Goal: Task Accomplishment & Management: Manage account settings

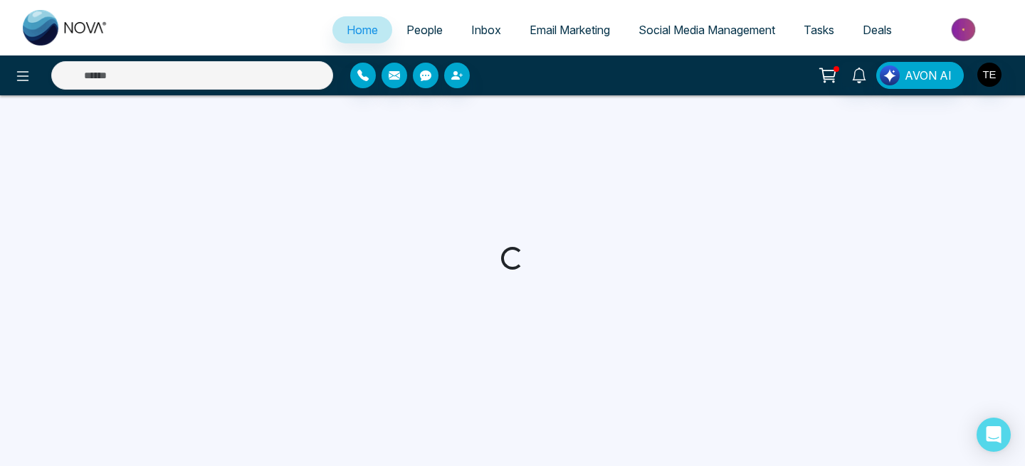
select select "*"
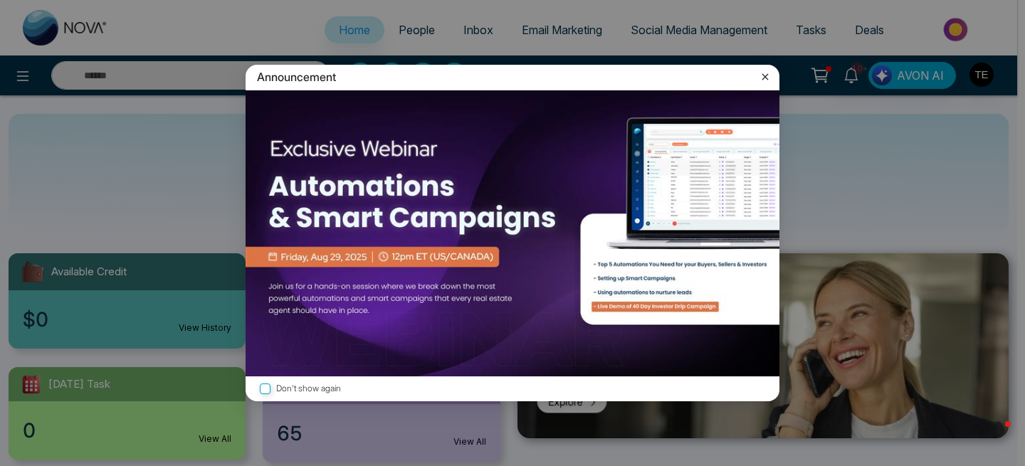
click at [765, 78] on icon at bounding box center [765, 77] width 14 height 14
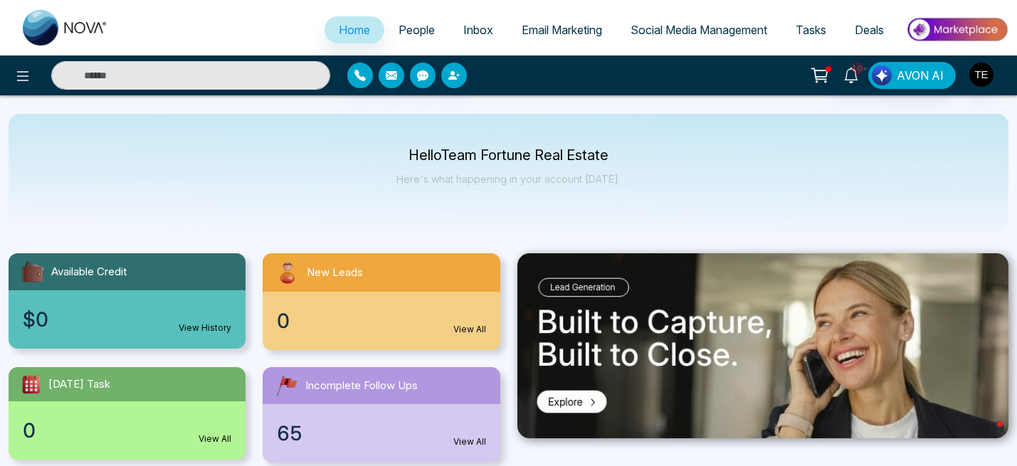
click at [552, 30] on span "Email Marketing" at bounding box center [562, 30] width 80 height 14
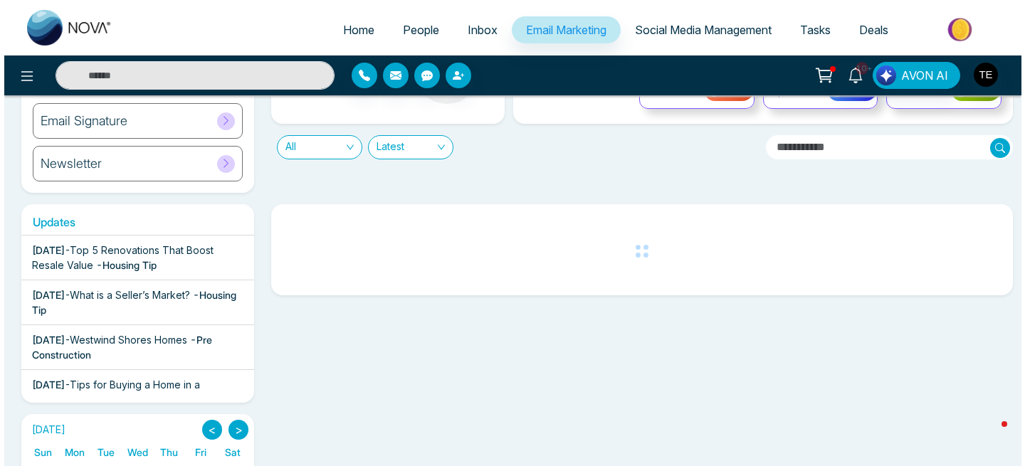
scroll to position [143, 0]
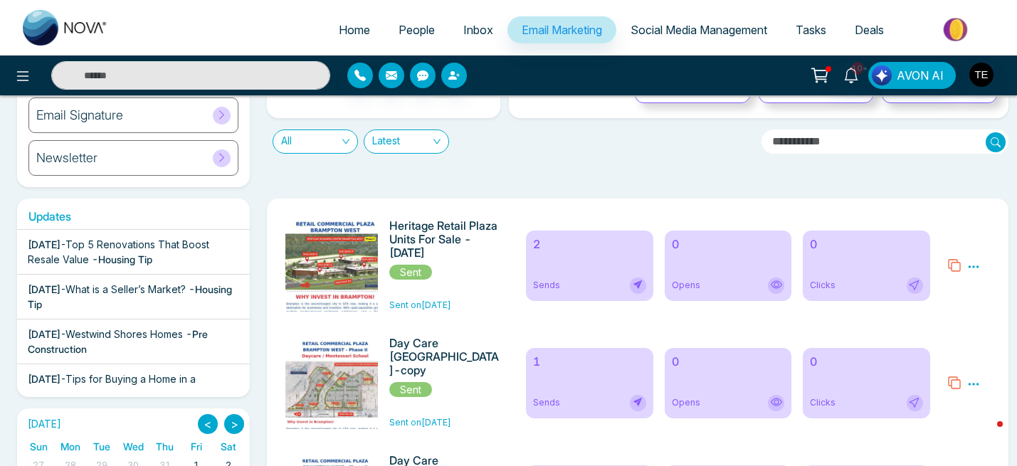
click at [975, 265] on icon at bounding box center [973, 267] width 13 height 13
click at [949, 289] on span "Preview" at bounding box center [946, 287] width 38 height 12
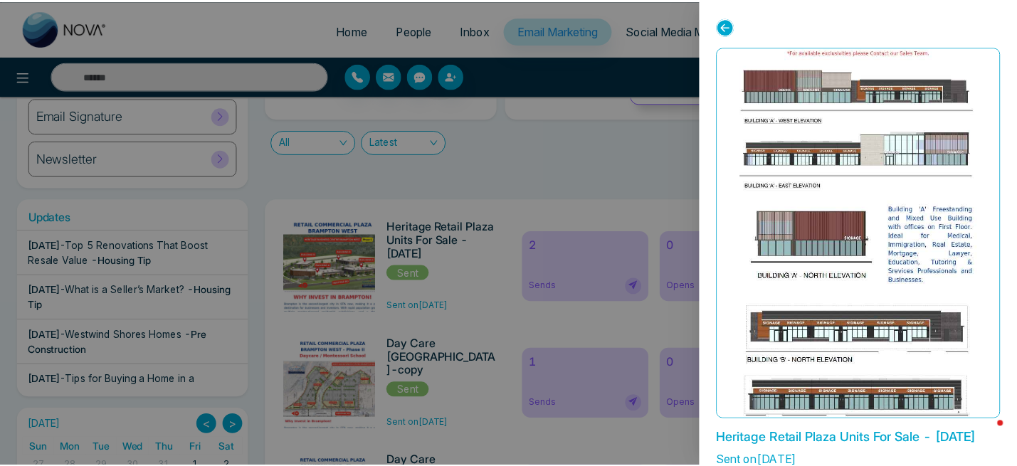
scroll to position [1142, 0]
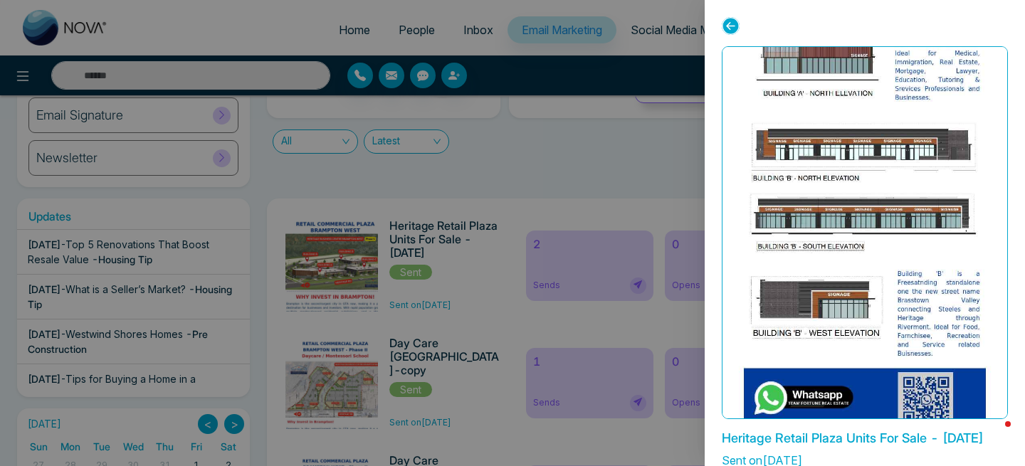
click at [730, 28] on icon at bounding box center [731, 26] width 18 height 18
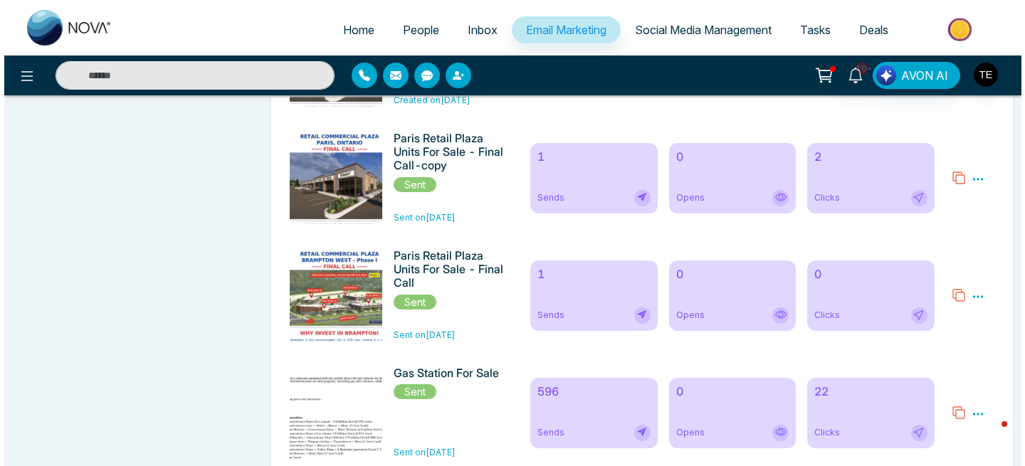
scroll to position [3169, 0]
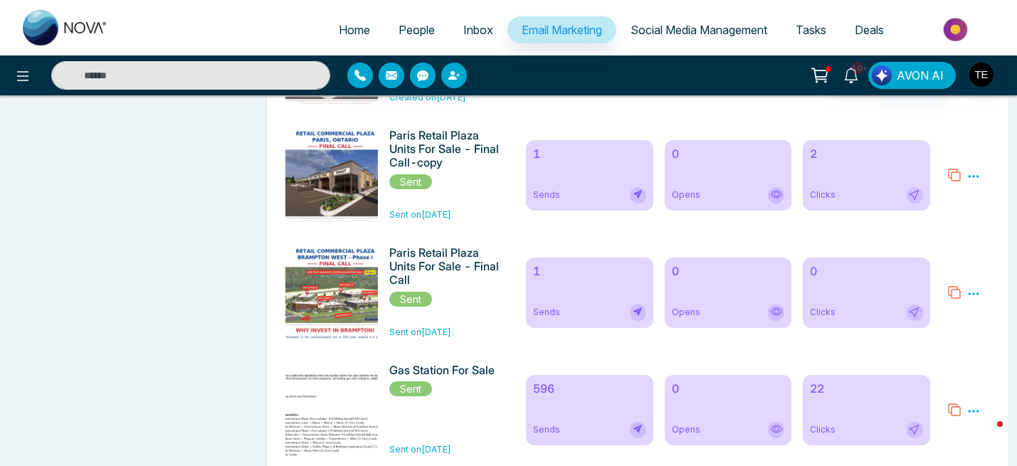
click at [972, 295] on icon at bounding box center [973, 294] width 11 height 2
click at [950, 320] on span "Preview" at bounding box center [946, 314] width 38 height 12
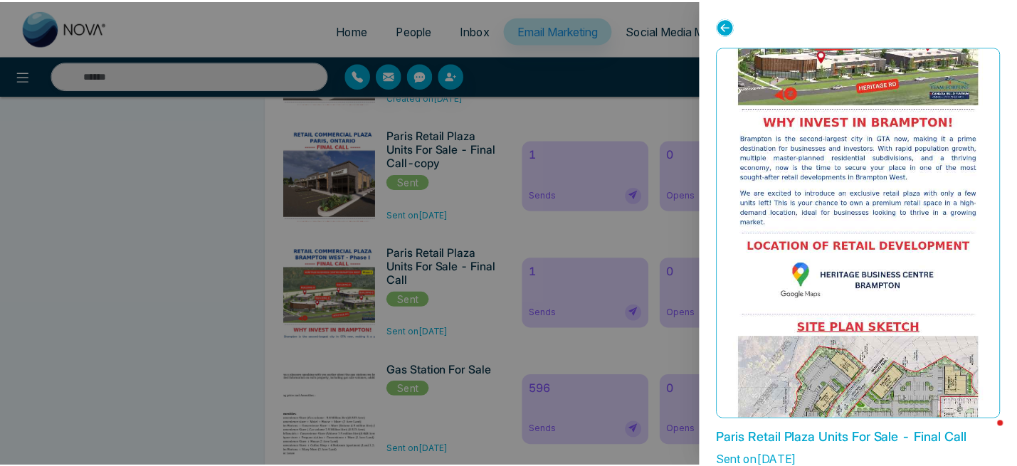
scroll to position [0, 0]
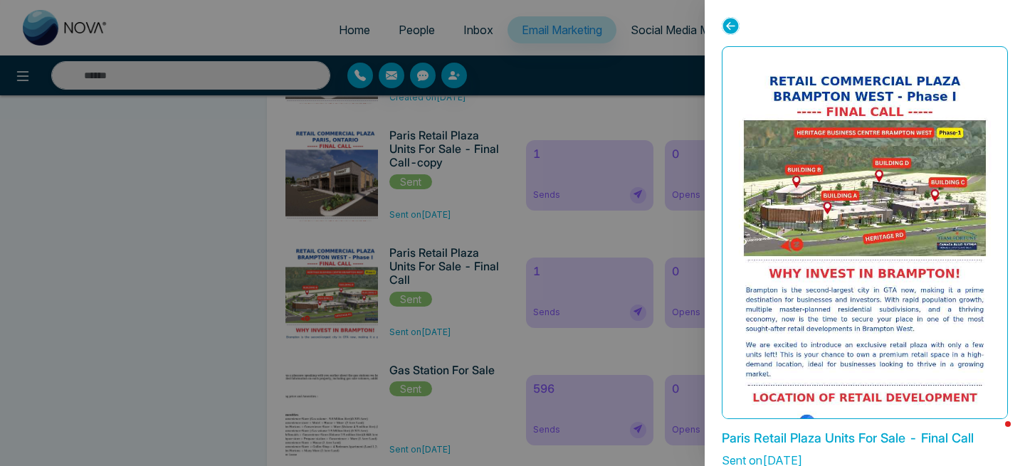
click at [730, 26] on icon at bounding box center [731, 26] width 18 height 18
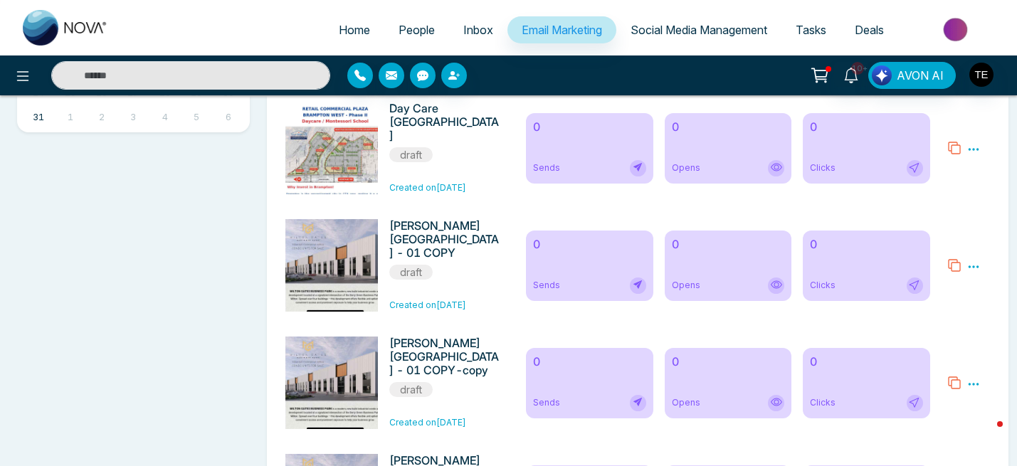
scroll to position [417, 0]
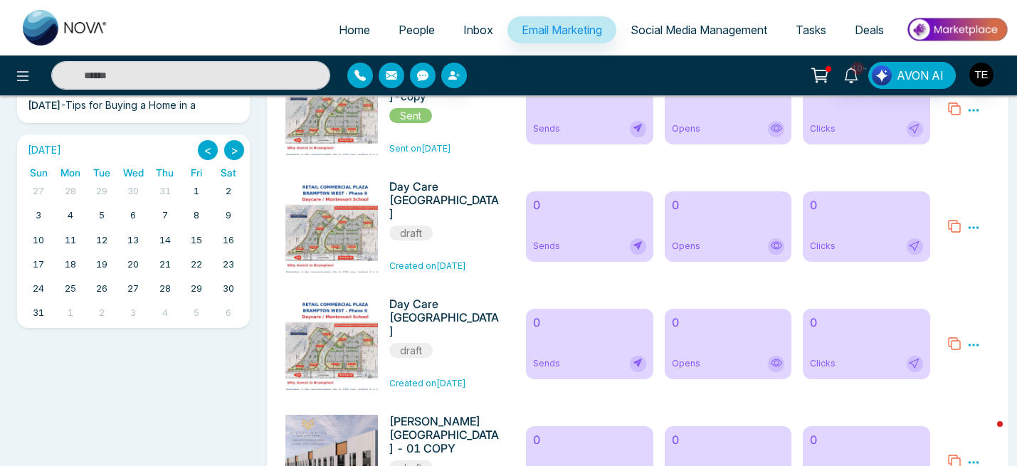
click at [406, 35] on span "People" at bounding box center [417, 30] width 36 height 14
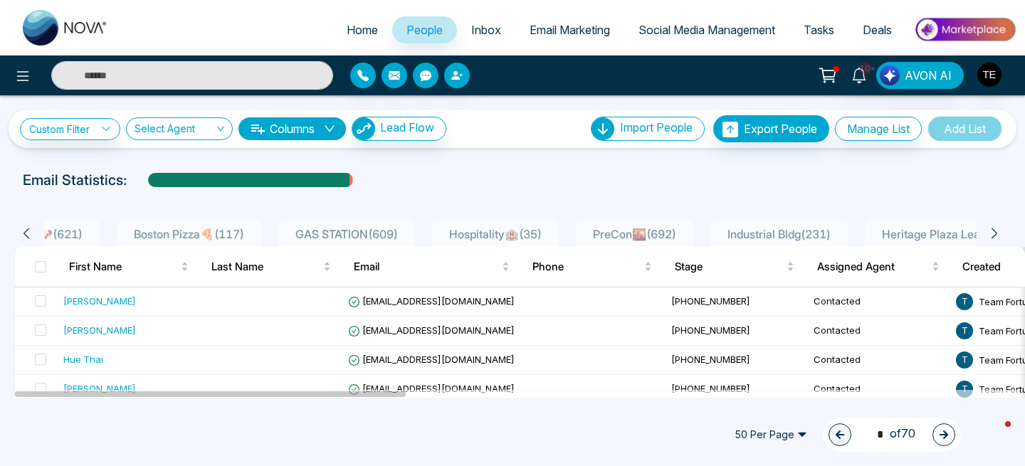
scroll to position [0, 351]
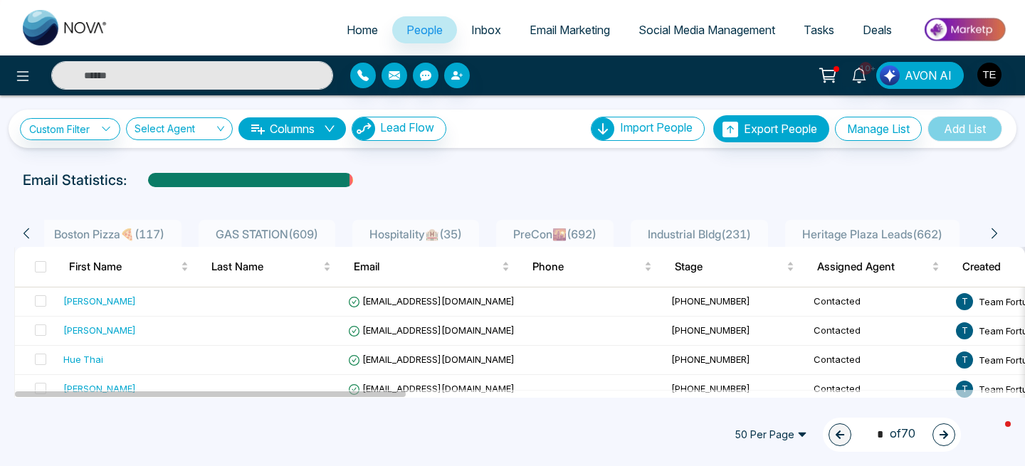
click at [851, 231] on span "Heritage Plaza Leads ( 662 )" at bounding box center [872, 234] width 152 height 14
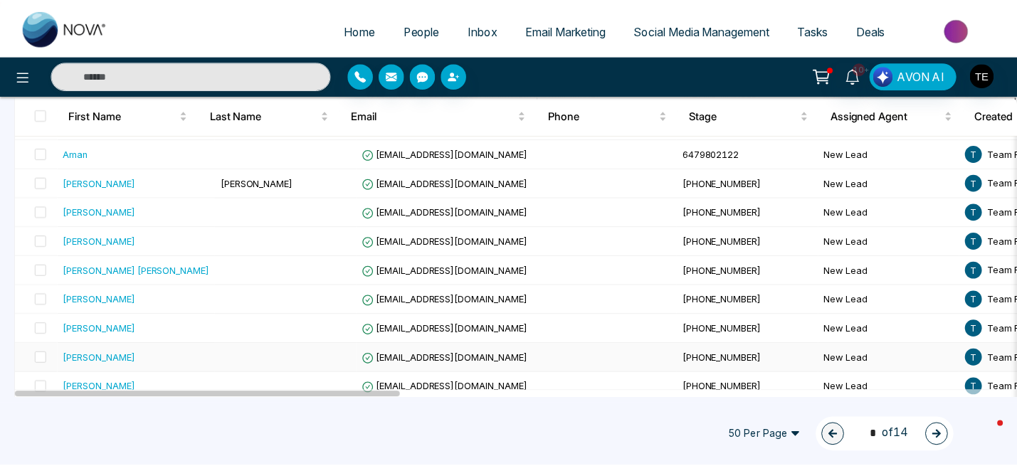
scroll to position [352, 0]
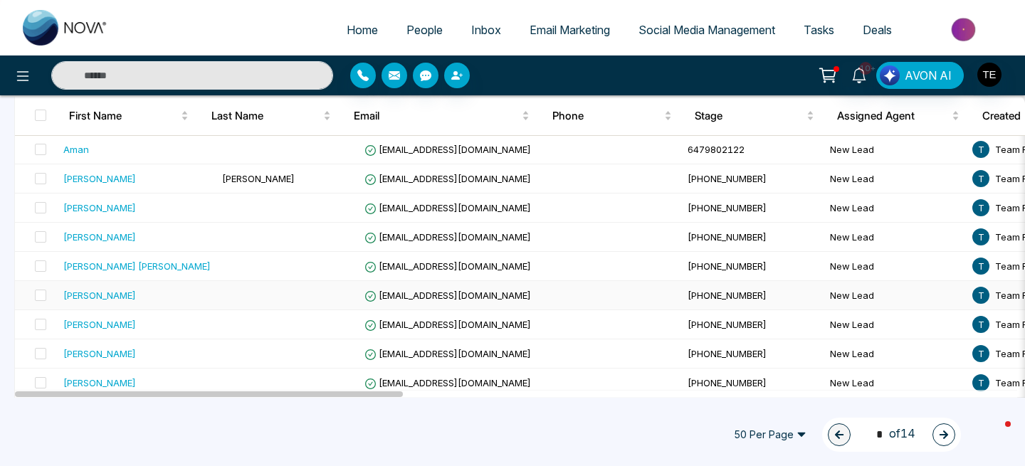
click at [111, 295] on div "[PERSON_NAME]" at bounding box center [99, 295] width 73 height 14
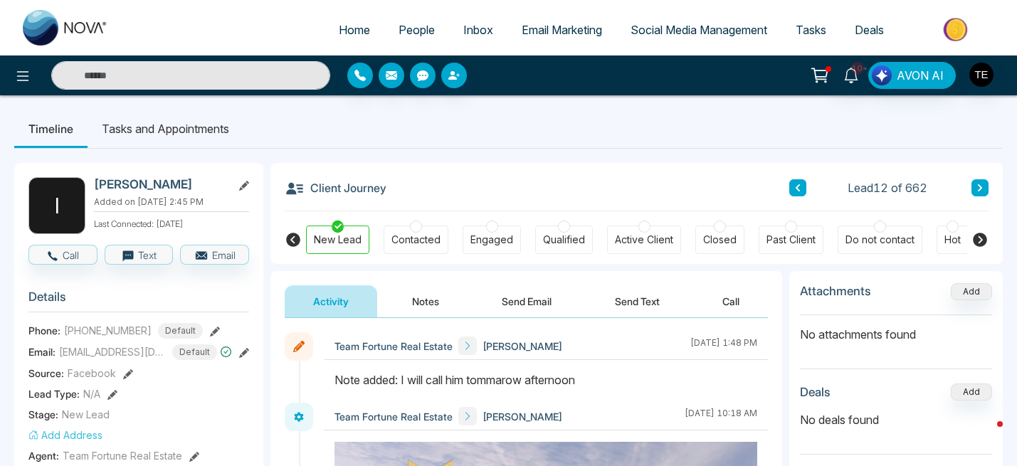
click at [418, 231] on div at bounding box center [416, 227] width 12 height 12
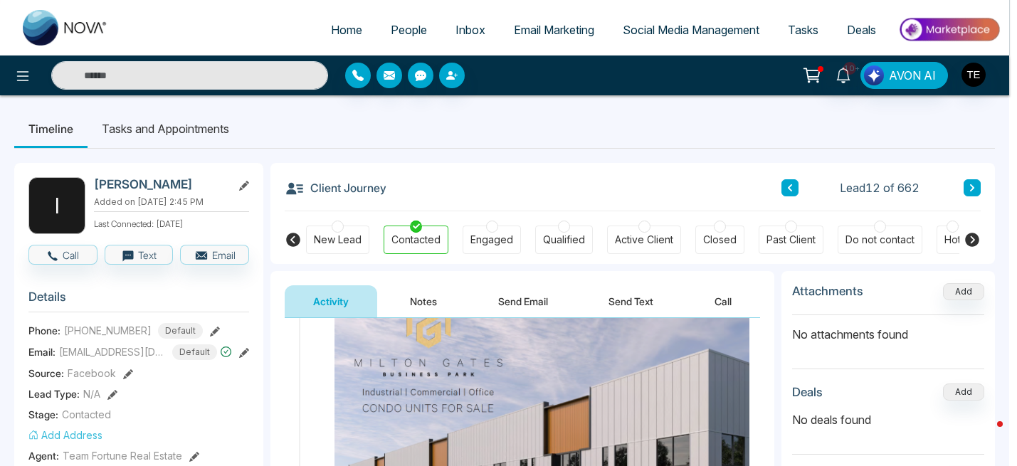
scroll to position [288, 0]
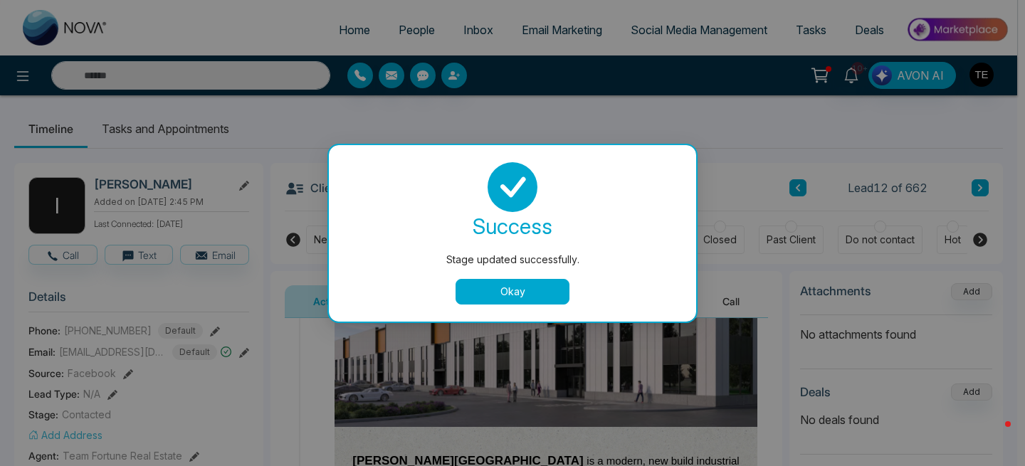
click at [510, 296] on button "Okay" at bounding box center [513, 292] width 114 height 26
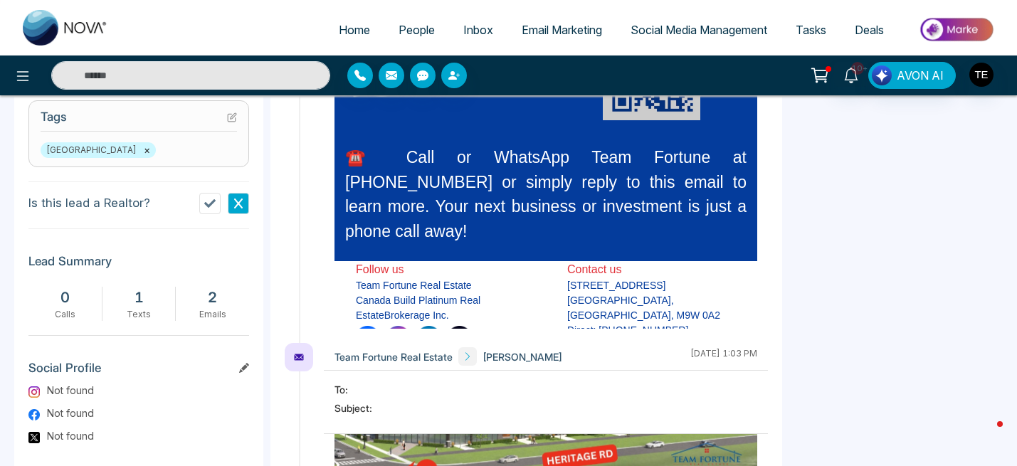
scroll to position [274, 0]
drag, startPoint x: 394, startPoint y: 234, endPoint x: 650, endPoint y: 404, distance: 307.2
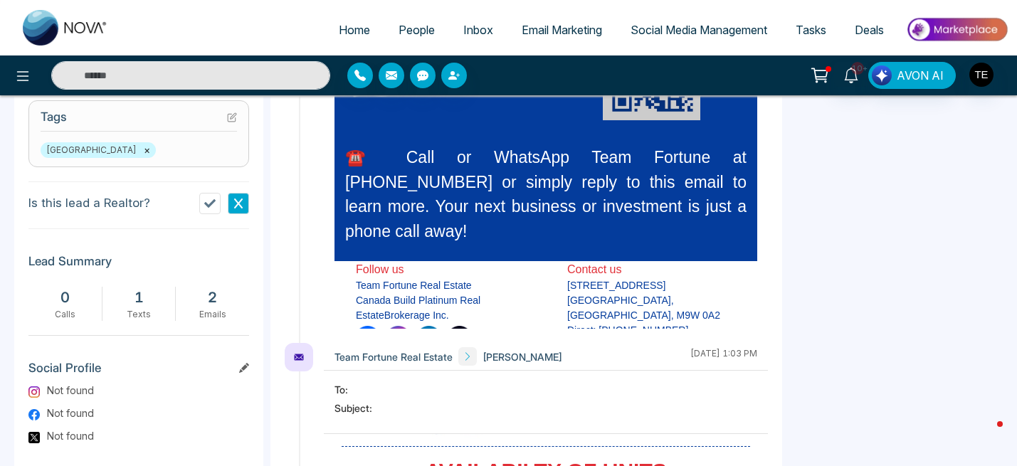
scroll to position [1399, 0]
drag, startPoint x: 421, startPoint y: 200, endPoint x: 656, endPoint y: 301, distance: 255.7
